Goal: Task Accomplishment & Management: Manage account settings

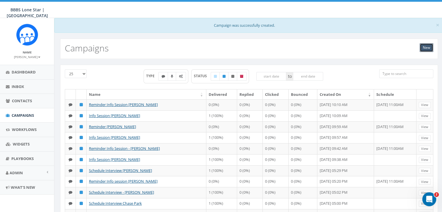
click at [426, 48] on link "New" at bounding box center [427, 47] width 14 height 9
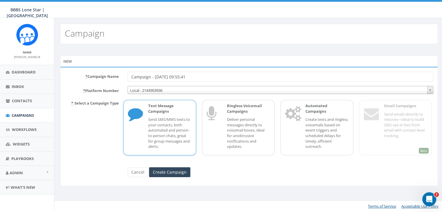
drag, startPoint x: 194, startPoint y: 76, endPoint x: 127, endPoint y: 74, distance: 67.5
click at [127, 74] on div "Campaign - 08/20/2025, 09:55:41" at bounding box center [280, 77] width 315 height 10
type input "Info Session Natalia Crespo"
click at [173, 173] on input "Create Campaign" at bounding box center [169, 173] width 41 height 10
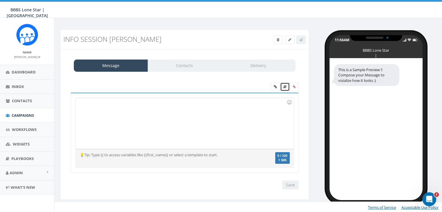
click at [283, 85] on link at bounding box center [285, 87] width 10 height 9
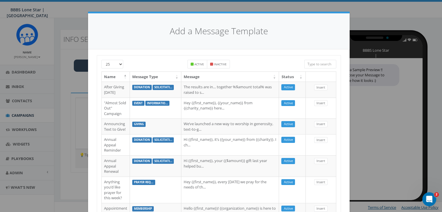
click at [322, 64] on input "search" at bounding box center [321, 64] width 32 height 9
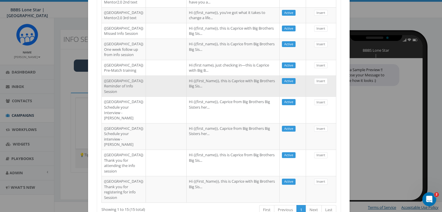
scroll to position [347, 0]
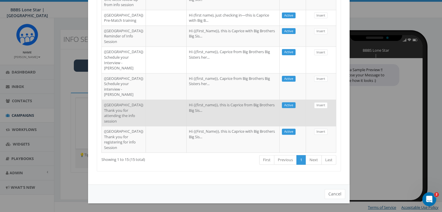
type input "Dallas"
click at [154, 100] on td at bounding box center [166, 113] width 41 height 26
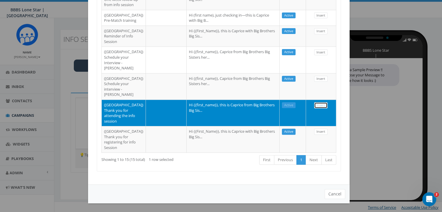
click at [315, 102] on link "Insert" at bounding box center [320, 105] width 13 height 6
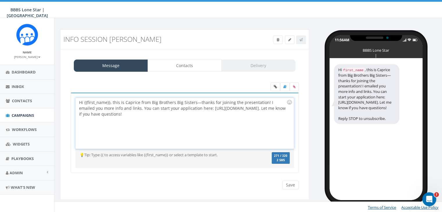
click at [110, 101] on div "Hi {{first_name}}, this is Caprice from Big Brothers Big Sisters—thanks for joi…" at bounding box center [185, 123] width 218 height 51
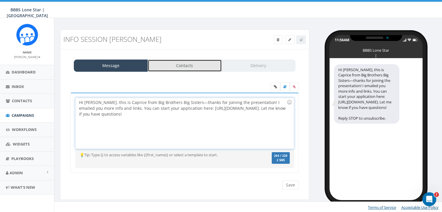
click at [189, 68] on link "Contacts" at bounding box center [185, 66] width 74 height 12
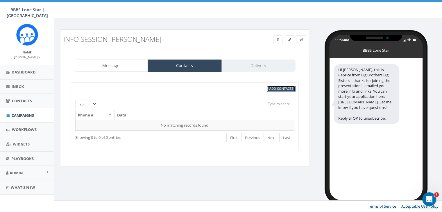
click at [285, 88] on span "Add Contacts" at bounding box center [282, 88] width 24 height 4
select select
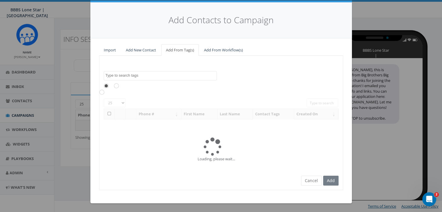
scroll to position [0, 0]
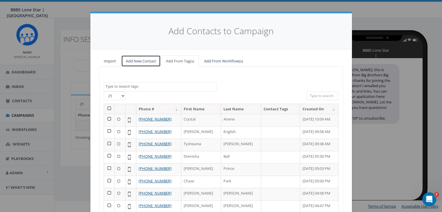
click at [136, 59] on link "Add New Contact" at bounding box center [141, 61] width 40 height 12
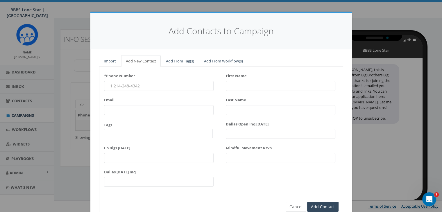
click at [131, 85] on input "* Phone Number" at bounding box center [159, 86] width 110 height 10
paste input "(770) 895-4843"
type input "(770) 895-4843"
click at [235, 86] on input "First Name" at bounding box center [281, 86] width 110 height 10
type input "A"
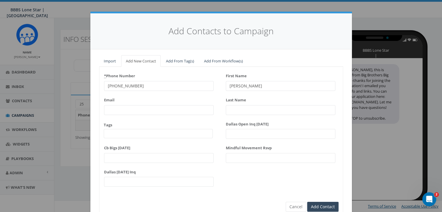
type input "Natalia"
type input "Crespo"
click at [322, 205] on input "Add Contact" at bounding box center [322, 207] width 31 height 10
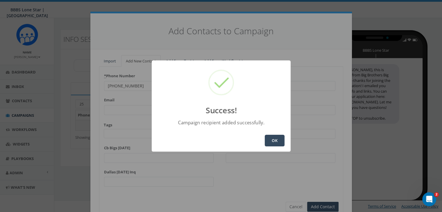
click at [271, 140] on button "OK" at bounding box center [275, 141] width 20 height 12
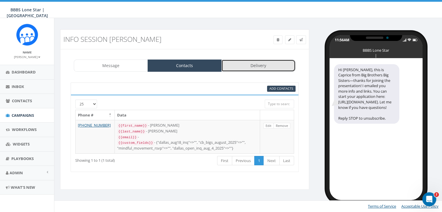
click at [267, 61] on link "Delivery" at bounding box center [259, 66] width 74 height 12
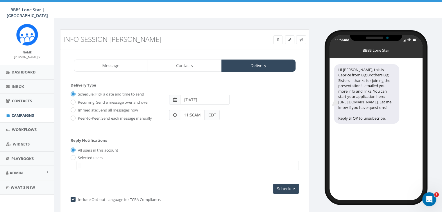
click at [77, 108] on label "Immediate: Send all messages now" at bounding box center [108, 111] width 62 height 6
click at [74, 109] on input "Immediate: Send all messages now" at bounding box center [73, 111] width 4 height 4
radio input "true"
click at [73, 158] on input "radio" at bounding box center [73, 158] width 4 height 4
radio input "true"
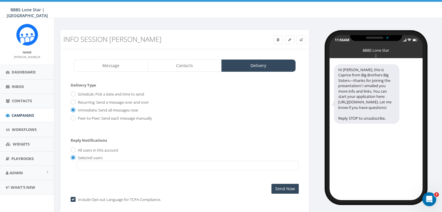
click at [92, 162] on span at bounding box center [188, 165] width 223 height 9
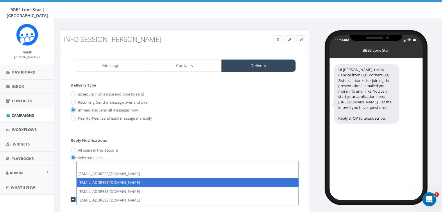
select select "1730"
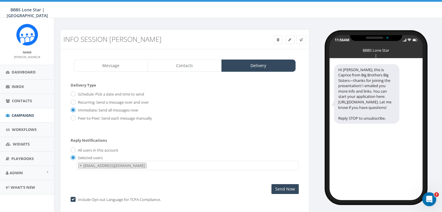
scroll to position [6, 0]
click at [284, 189] on input "Send Now" at bounding box center [285, 189] width 27 height 10
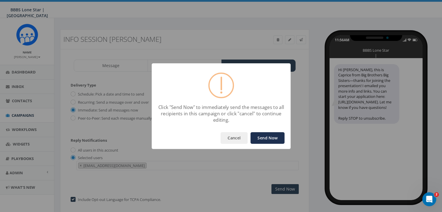
click at [274, 138] on button "Send Now" at bounding box center [268, 138] width 34 height 12
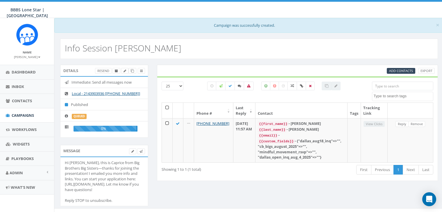
select select
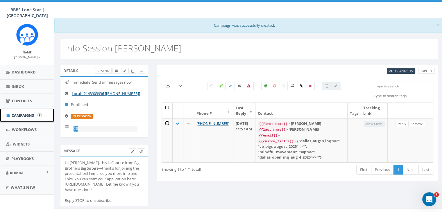
click at [20, 115] on span "Campaigns" at bounding box center [23, 115] width 22 height 5
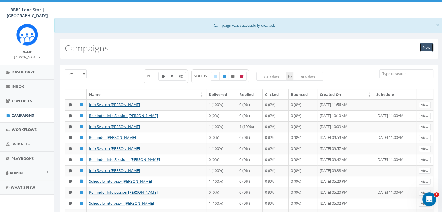
click at [424, 47] on link "New" at bounding box center [427, 47] width 14 height 9
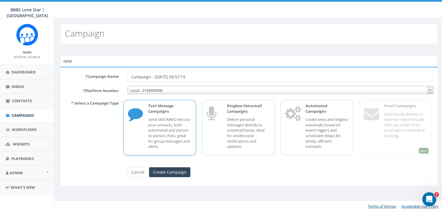
drag, startPoint x: 196, startPoint y: 79, endPoint x: 122, endPoint y: 75, distance: 73.7
click at [122, 75] on div "* Campaign Name Campaign - [DATE] 09:57:19" at bounding box center [250, 77] width 378 height 10
type input "Reminder info session [PERSON_NAME]"
click at [172, 169] on input "Create Campaign" at bounding box center [169, 173] width 41 height 10
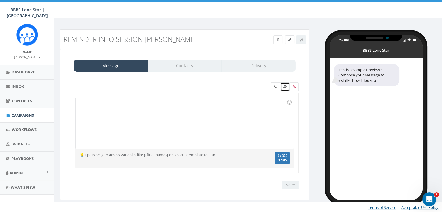
click at [285, 87] on icon at bounding box center [285, 86] width 3 height 3
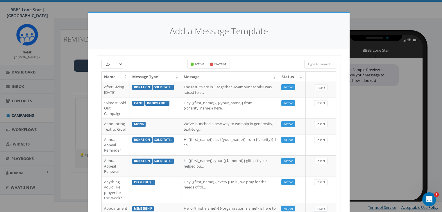
click at [313, 65] on input "search" at bounding box center [321, 64] width 32 height 9
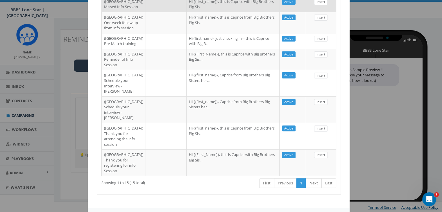
scroll to position [204, 0]
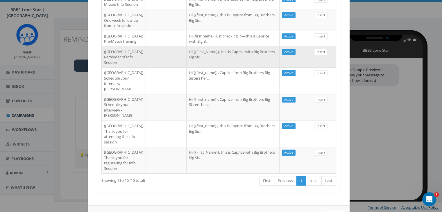
type input "Dallas"
click at [154, 68] on td at bounding box center [166, 57] width 41 height 21
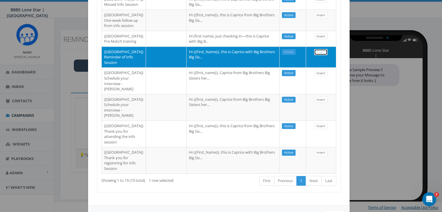
click at [319, 55] on link "Insert" at bounding box center [320, 52] width 13 height 6
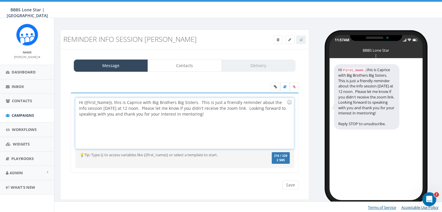
click at [111, 102] on div "Hi {{First_Name}}, this is Caprice with Big Brothers Big Sisters. This is just …" at bounding box center [185, 123] width 218 height 51
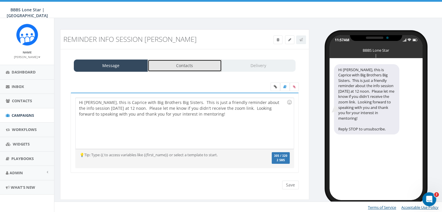
click at [180, 67] on link "Contacts" at bounding box center [185, 66] width 74 height 12
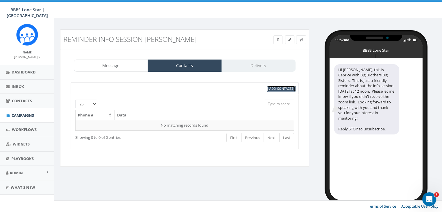
click at [282, 87] on span "Add Contacts" at bounding box center [282, 88] width 24 height 4
select select
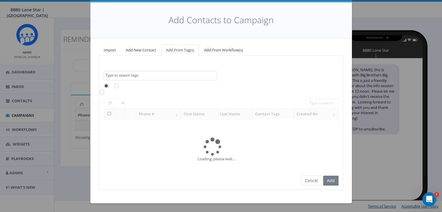
scroll to position [0, 0]
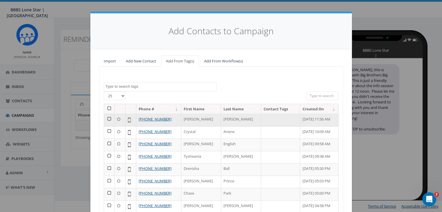
click at [106, 117] on td at bounding box center [109, 120] width 11 height 13
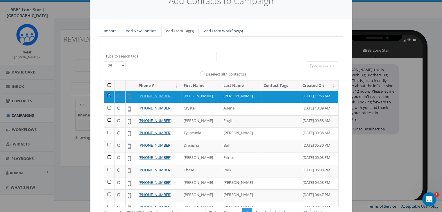
scroll to position [83, 0]
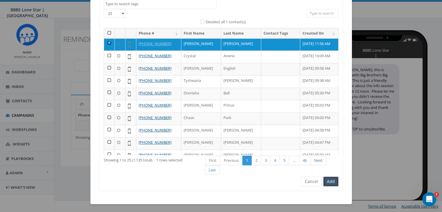
click at [329, 181] on button "Add" at bounding box center [330, 182] width 15 height 10
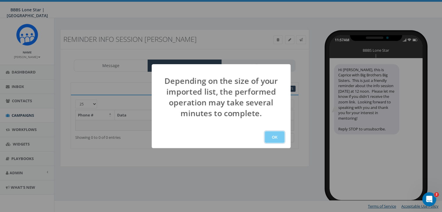
click at [274, 139] on button "OK" at bounding box center [275, 137] width 20 height 12
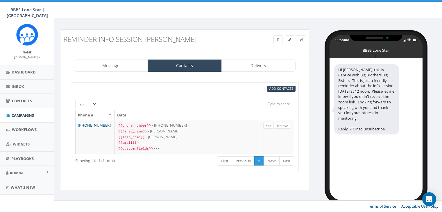
select select
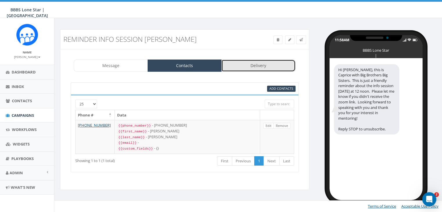
click at [259, 61] on link "Delivery" at bounding box center [259, 66] width 74 height 12
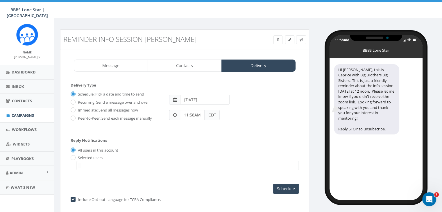
click at [210, 99] on input "2025-08-21" at bounding box center [204, 100] width 49 height 10
click at [220, 163] on td "28" at bounding box center [221, 163] width 9 height 9
type input "2025-08-28"
click at [153, 155] on div "Selected users ayoung@bbbstx.org chawkins@bbbstx.org abruce@bbbstx.org nbrown@b…" at bounding box center [185, 162] width 228 height 15
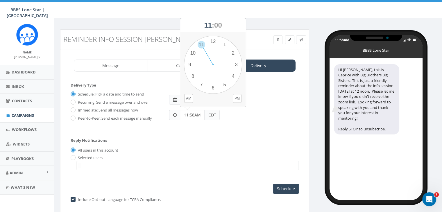
click at [194, 114] on input "11:58AM" at bounding box center [192, 115] width 25 height 10
type input "11:00AM"
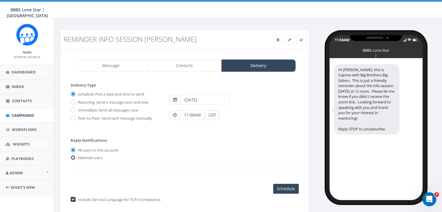
click at [74, 156] on input "radio" at bounding box center [73, 158] width 4 height 4
radio input "true"
click at [84, 162] on span at bounding box center [188, 165] width 223 height 9
select select "1730"
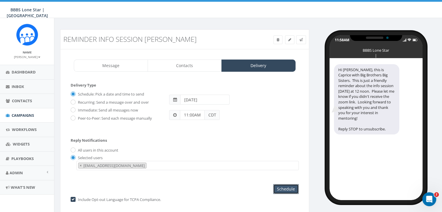
click at [287, 188] on input "Schedule" at bounding box center [286, 189] width 26 height 10
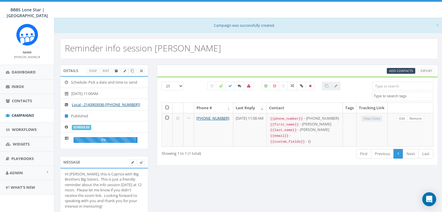
select select
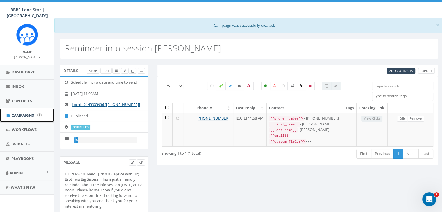
click at [26, 115] on span "Campaigns" at bounding box center [23, 115] width 22 height 5
